Goal: Task Accomplishment & Management: Use online tool/utility

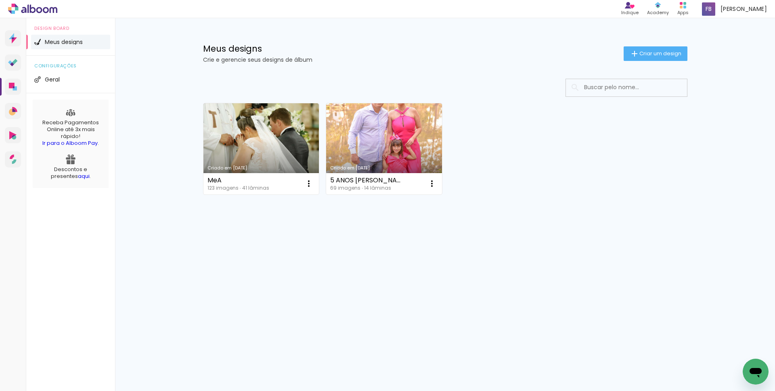
click at [244, 252] on div "Criado em [DATE] MeA 123 imagens ∙ 41 lâminas Abrir Fazer uma cópia Excluir Cri…" at bounding box center [445, 170] width 525 height 199
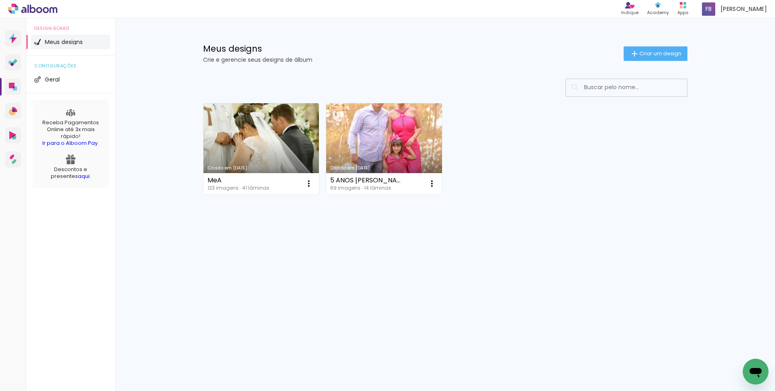
click at [254, 139] on link "Criado em [DATE]" at bounding box center [261, 148] width 116 height 91
